Goal: Transaction & Acquisition: Purchase product/service

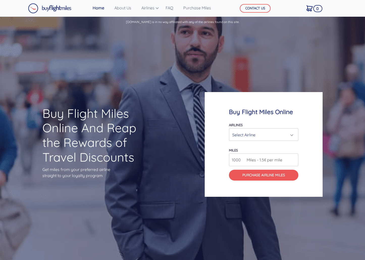
scroll to position [1096, 0]
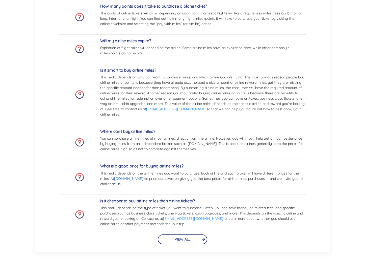
click at [141, 179] on link "[DOMAIN_NAME]" at bounding box center [128, 178] width 29 height 5
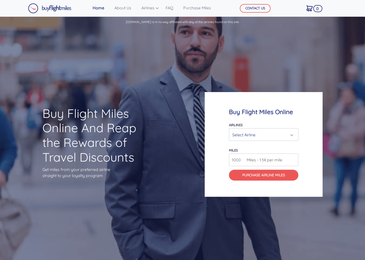
click at [280, 137] on div "Select Airline" at bounding box center [262, 135] width 60 height 10
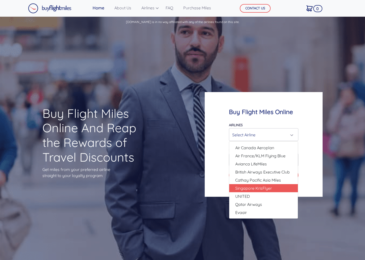
click at [266, 190] on span "Singapore KrisFlyer" at bounding box center [254, 188] width 37 height 6
select select "Singapore KrisFlyer"
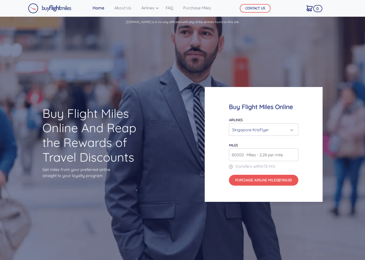
click at [270, 156] on span "Miles - 2.2¢ per mile" at bounding box center [263, 155] width 39 height 6
click at [295, 153] on input "81000" at bounding box center [263, 154] width 69 height 13
click at [295, 153] on input "82000" at bounding box center [263, 154] width 69 height 13
click at [295, 153] on input "83000" at bounding box center [263, 154] width 69 height 13
type input "88000"
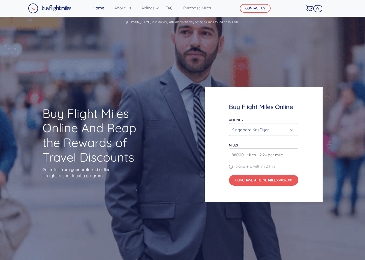
click at [295, 153] on input "88000" at bounding box center [263, 154] width 69 height 13
type input "200000"
click at [274, 129] on div "Singapore KrisFlyer" at bounding box center [262, 130] width 60 height 10
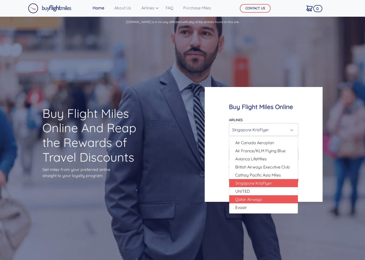
scroll to position [51, 0]
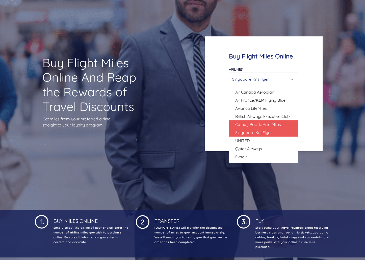
click at [279, 123] on span "Cathay Pacific Asia Miles" at bounding box center [259, 124] width 46 height 6
select select "Cathay Pacific Asia Miles"
type input "80000"
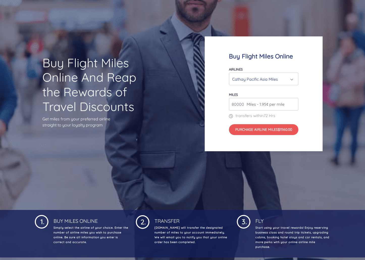
click at [283, 80] on div "Cathay Pacific Asia Miles" at bounding box center [262, 79] width 60 height 10
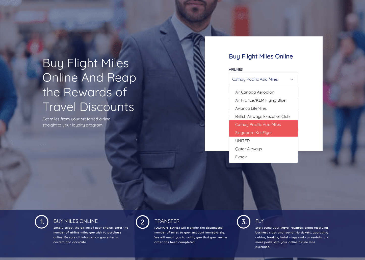
click at [276, 130] on link "Singapore KrisFlyer" at bounding box center [263, 132] width 69 height 8
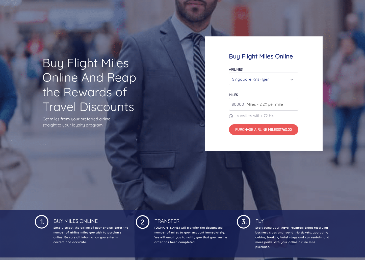
click at [279, 106] on span "Miles - 2.2¢ per mile" at bounding box center [263, 104] width 39 height 6
click at [293, 78] on div "Singapore KrisFlyer" at bounding box center [263, 79] width 63 height 10
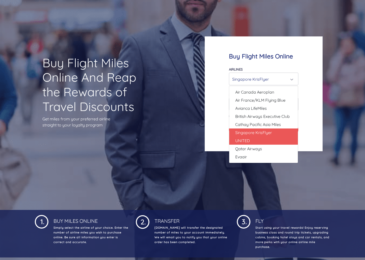
click at [275, 142] on link "UNITED" at bounding box center [263, 140] width 69 height 8
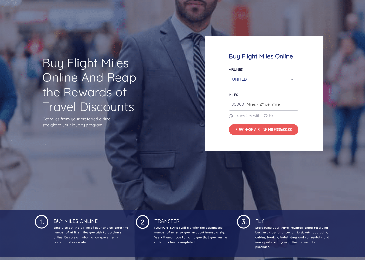
click at [274, 81] on div "UNITED" at bounding box center [262, 79] width 60 height 10
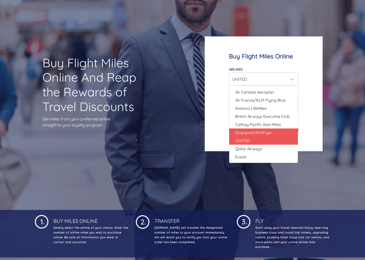
click at [271, 133] on span "Singapore KrisFlyer" at bounding box center [254, 132] width 37 height 6
select select "Singapore KrisFlyer"
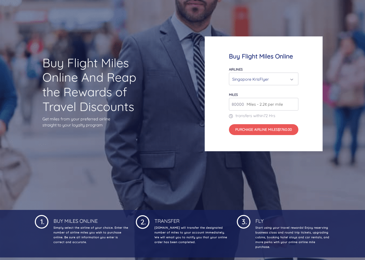
click at [279, 105] on span "Miles - 2.2¢ per mile" at bounding box center [263, 104] width 39 height 6
click at [291, 102] on input "80000" at bounding box center [263, 104] width 69 height 13
drag, startPoint x: 244, startPoint y: 103, endPoint x: 262, endPoint y: 76, distance: 32.6
click at [205, 97] on div "Buy Flight Miles Online Airlines Air Canada Aeroplan Air France/KLM Flying Blue…" at bounding box center [264, 93] width 118 height 114
type input "1"
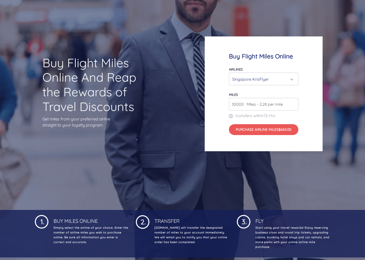
click at [312, 99] on div "Buy Flight Miles Online Airlines Air Canada Aeroplan Air France/KLM Flying Blue…" at bounding box center [264, 93] width 118 height 114
drag, startPoint x: 245, startPoint y: 102, endPoint x: 229, endPoint y: 98, distance: 15.6
click at [229, 98] on div "30000 Miles - 2.2¢ per mile" at bounding box center [263, 104] width 69 height 13
click at [246, 104] on span "Miles - 2.2¢ per mile" at bounding box center [263, 104] width 39 height 6
click at [244, 102] on input "30000" at bounding box center [263, 104] width 69 height 13
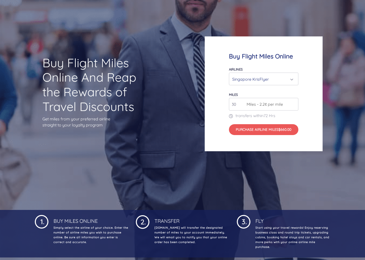
type input "3"
type input "50000"
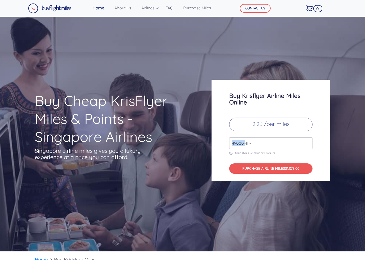
drag, startPoint x: 244, startPoint y: 141, endPoint x: 227, endPoint y: 141, distance: 16.9
click at [227, 141] on div "Buy Krisflyer Airline Miles Online 2.2¢ /per miles 49000 Mile transfers within …" at bounding box center [271, 130] width 119 height 101
